Goal: Information Seeking & Learning: Learn about a topic

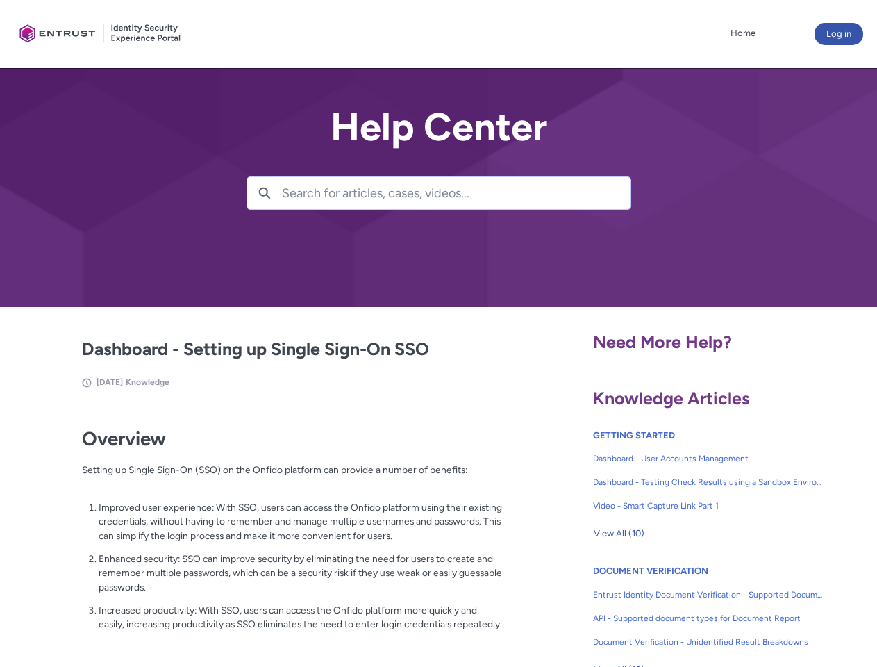
click at [265, 193] on lightning-primitive-icon "button" at bounding box center [264, 192] width 13 height 10
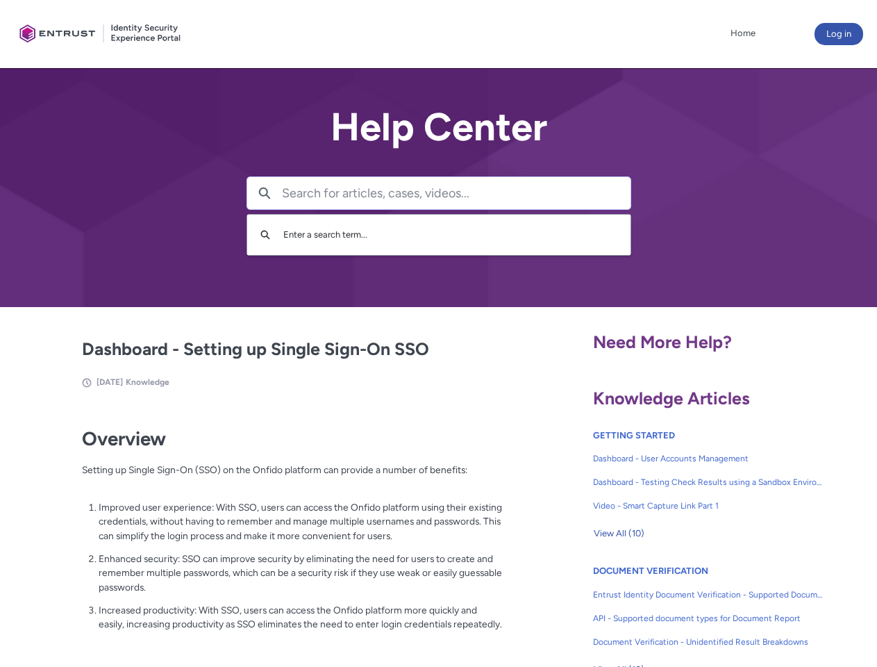
click at [266, 531] on p "Improved user experience: With SSO, users can access the Onfido platform using …" at bounding box center [301, 521] width 404 height 43
click at [619, 533] on span "View All (10)" at bounding box center [619, 533] width 51 height 21
click at [671, 608] on link "API - Supported document types for Document Report" at bounding box center [708, 618] width 231 height 24
